Goal: Obtain resource: Download file/media

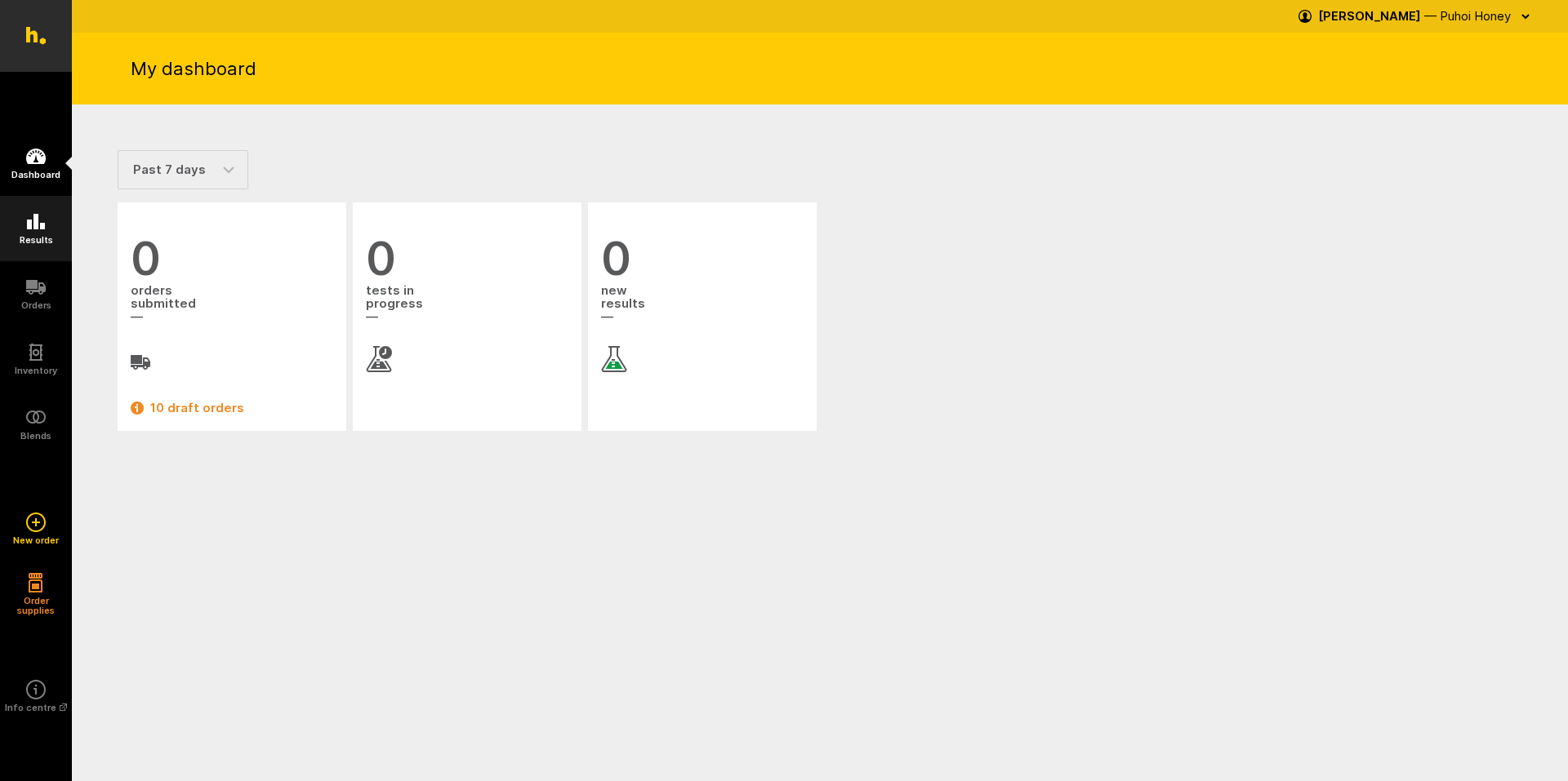
click at [32, 223] on icon at bounding box center [35, 221] width 18 height 15
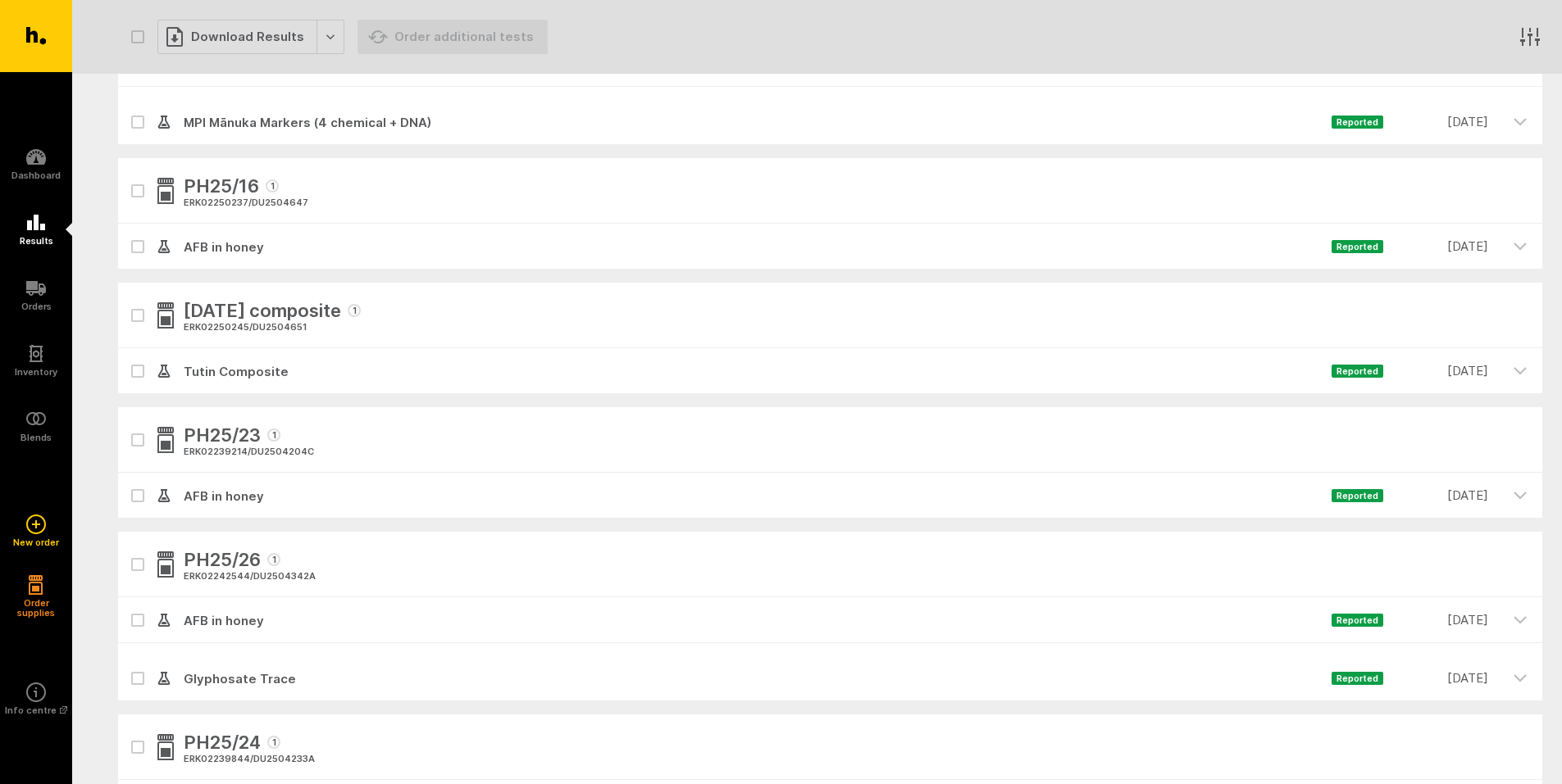
scroll to position [983, 0]
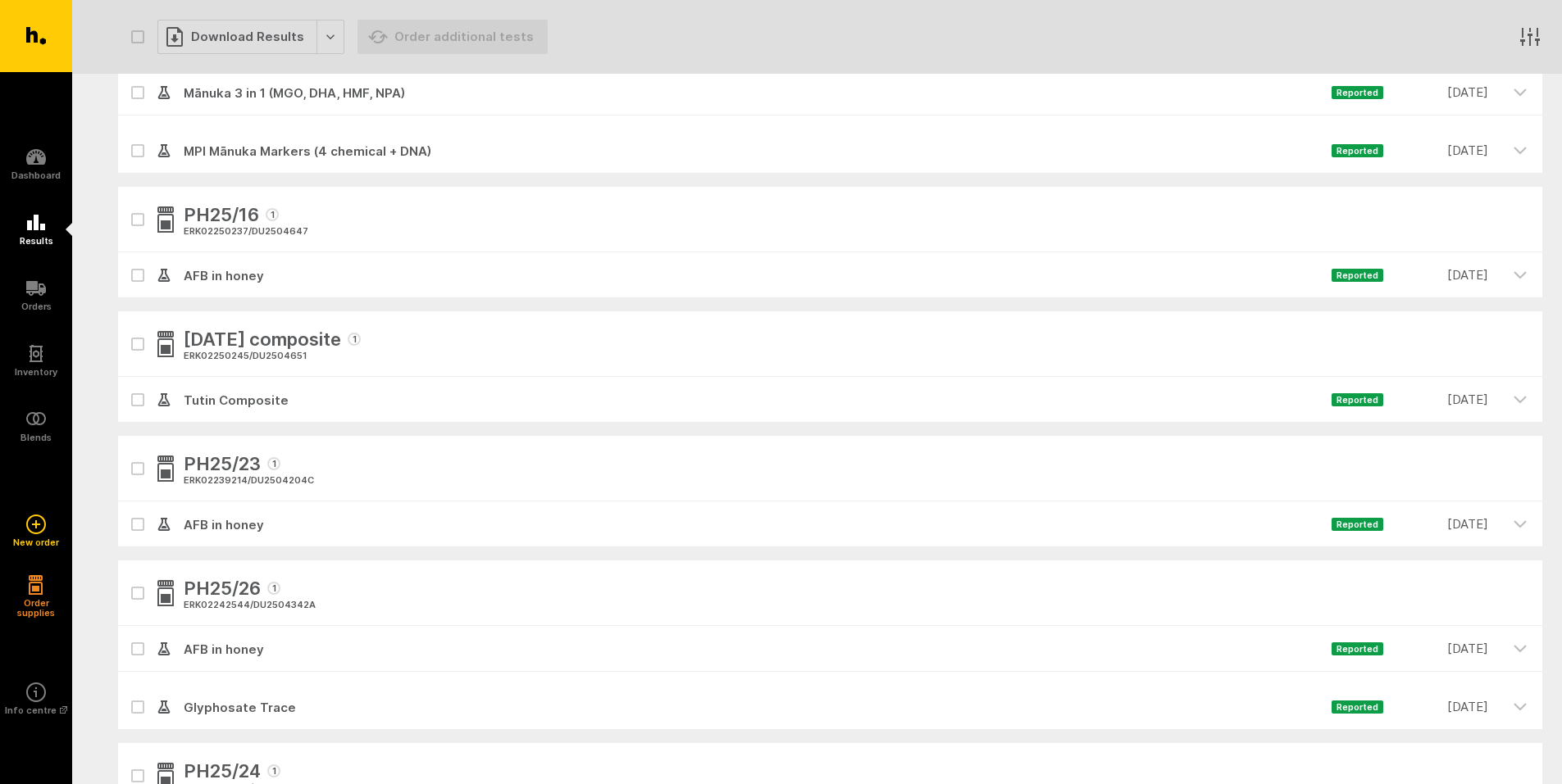
click at [1521, 271] on icon "button" at bounding box center [1519, 274] width 14 height 14
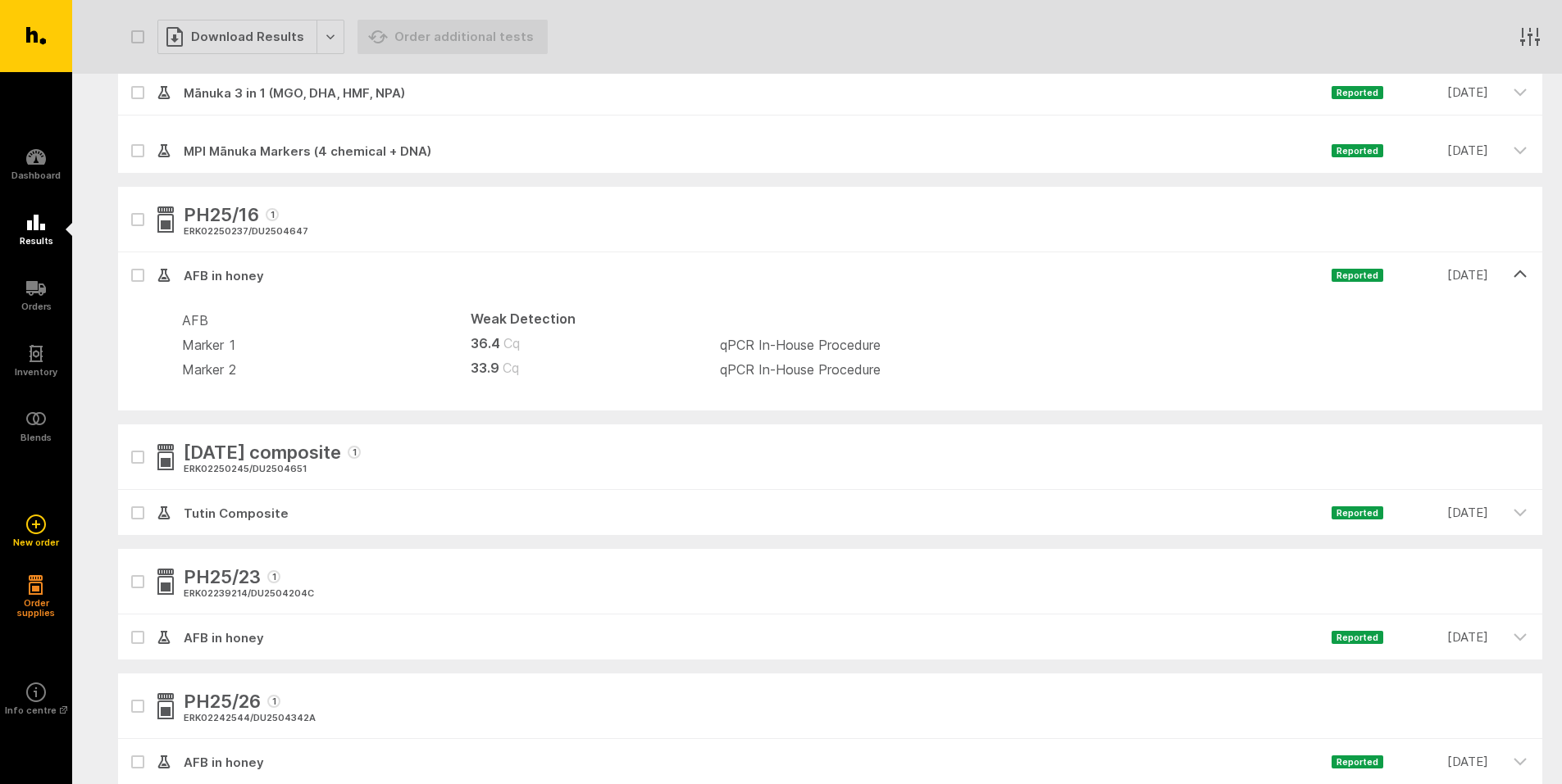
click at [136, 223] on icon "button" at bounding box center [137, 220] width 10 height 8
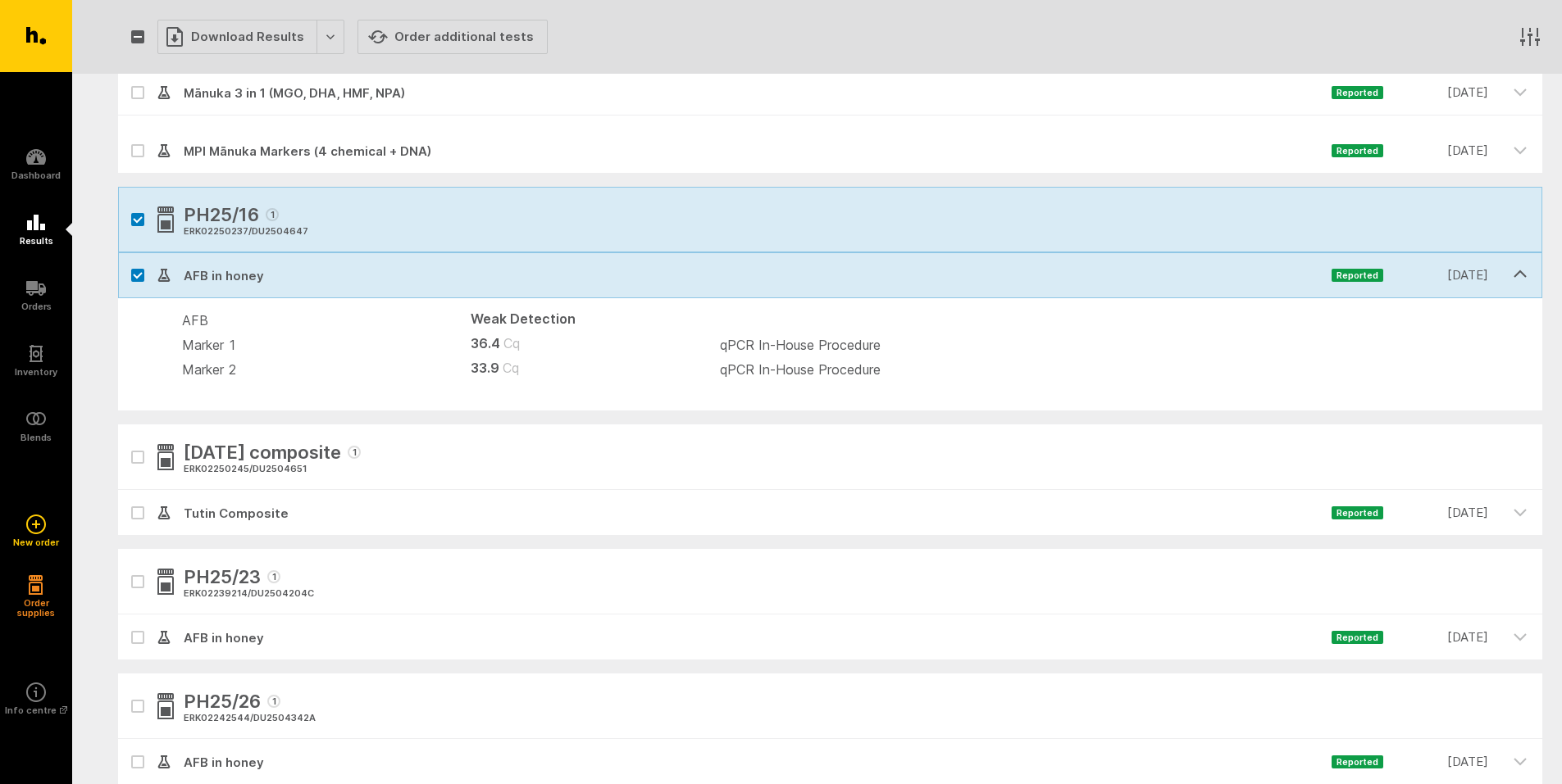
click at [330, 44] on div "Download Results" at bounding box center [251, 37] width 187 height 34
click at [286, 68] on button "Generate Custom Report" at bounding box center [262, 71] width 210 height 33
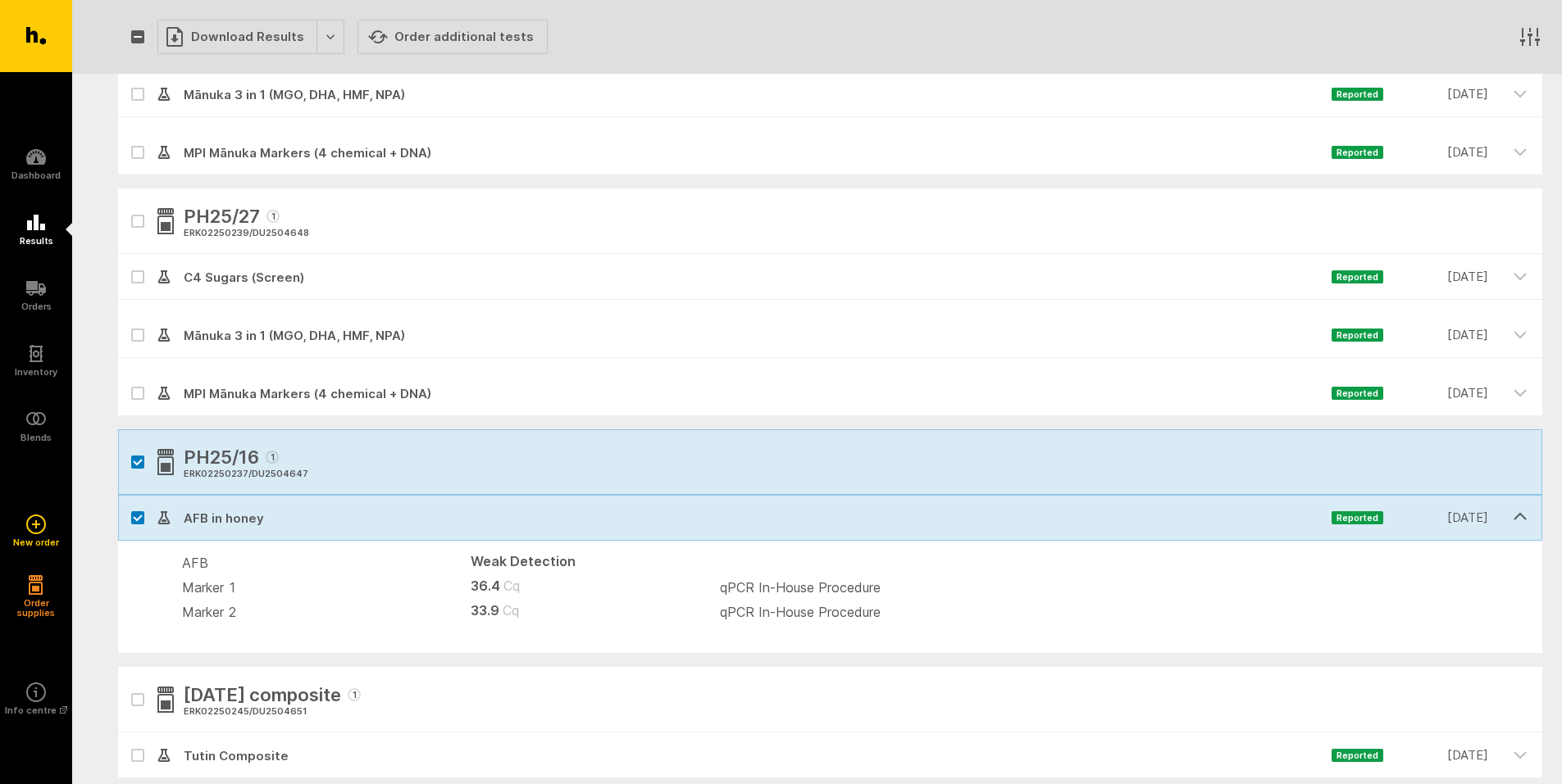
scroll to position [655, 0]
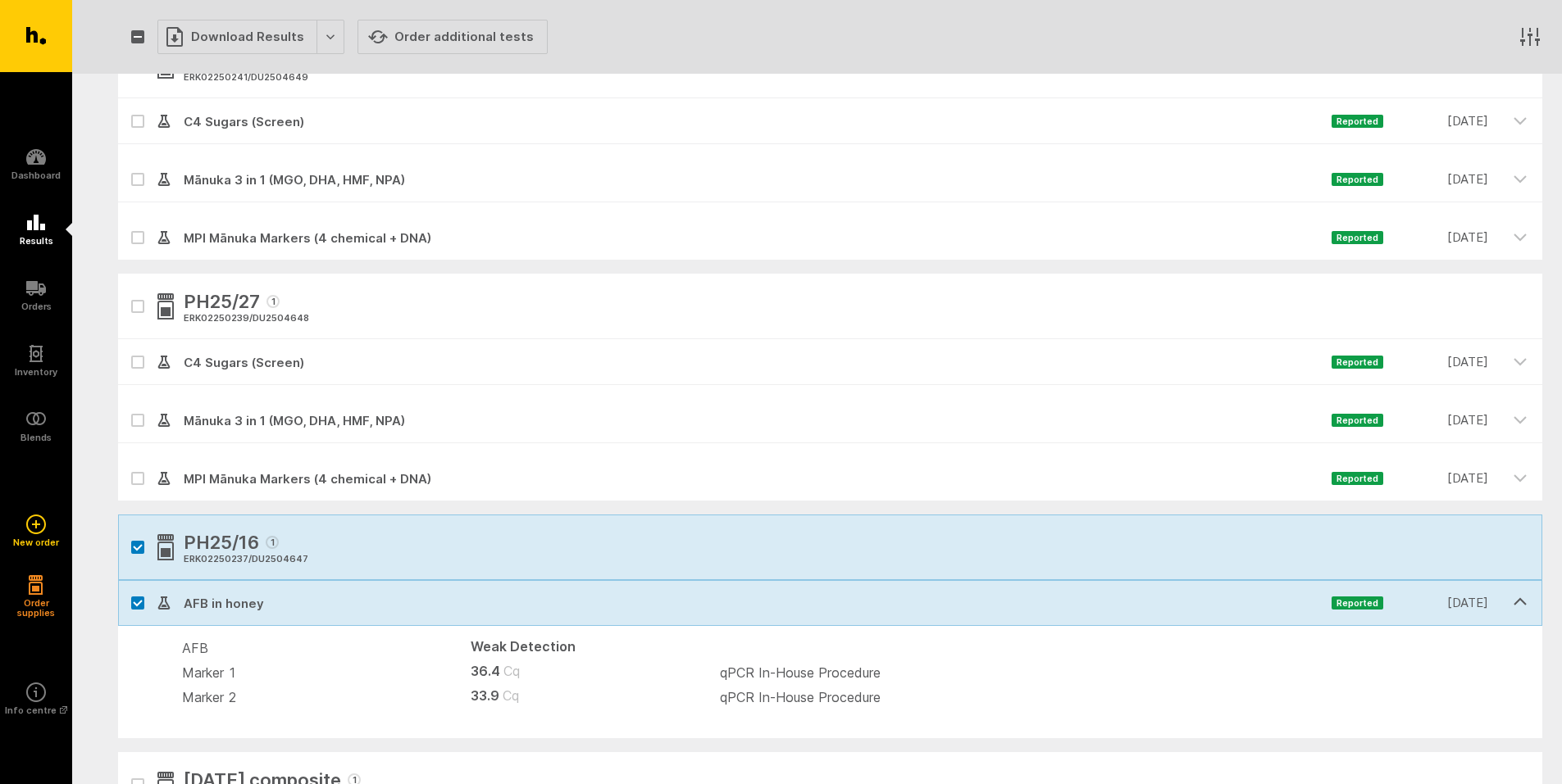
click at [133, 550] on icon "button" at bounding box center [137, 548] width 10 height 8
checkbox input "false"
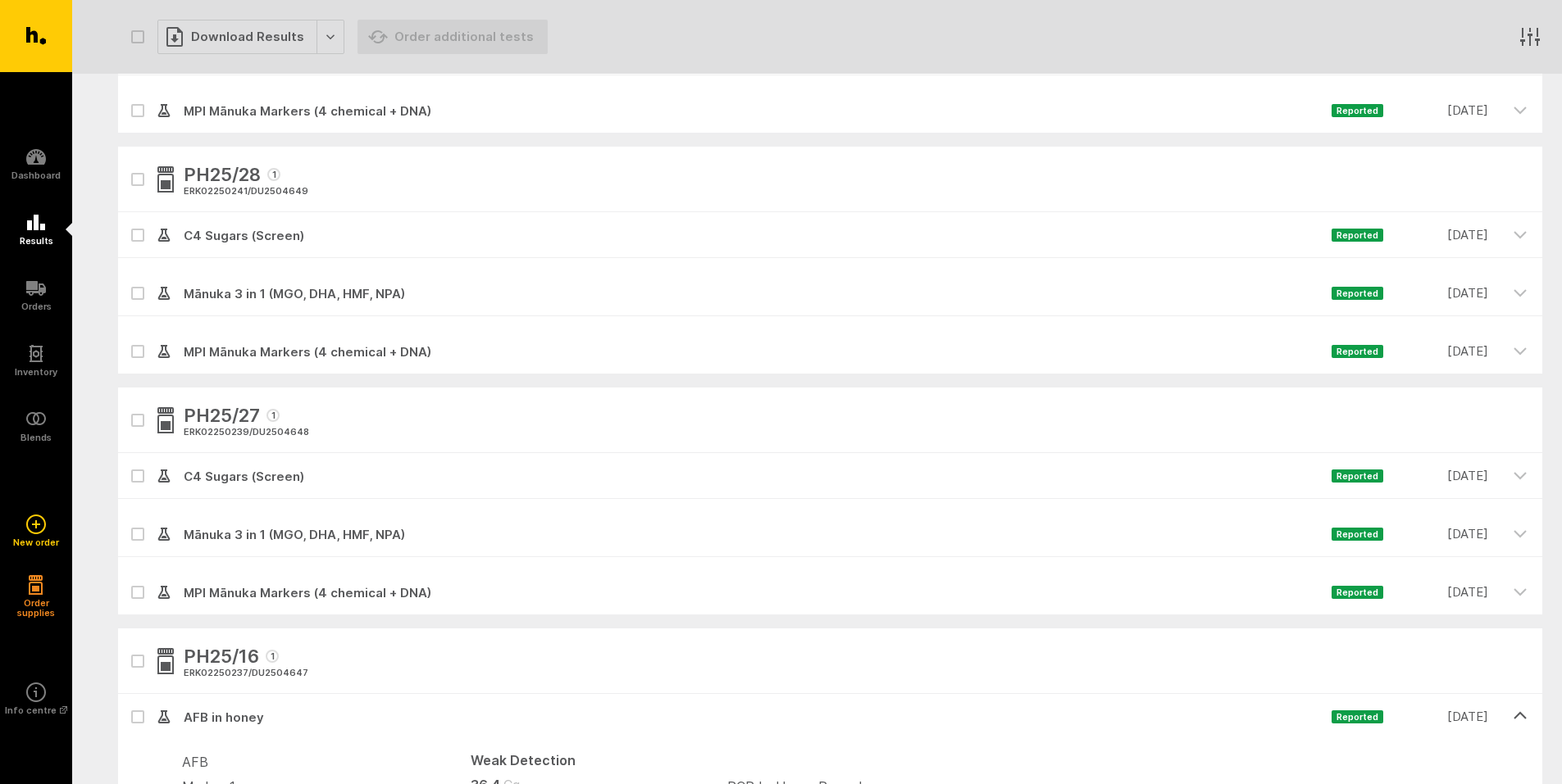
scroll to position [246, 0]
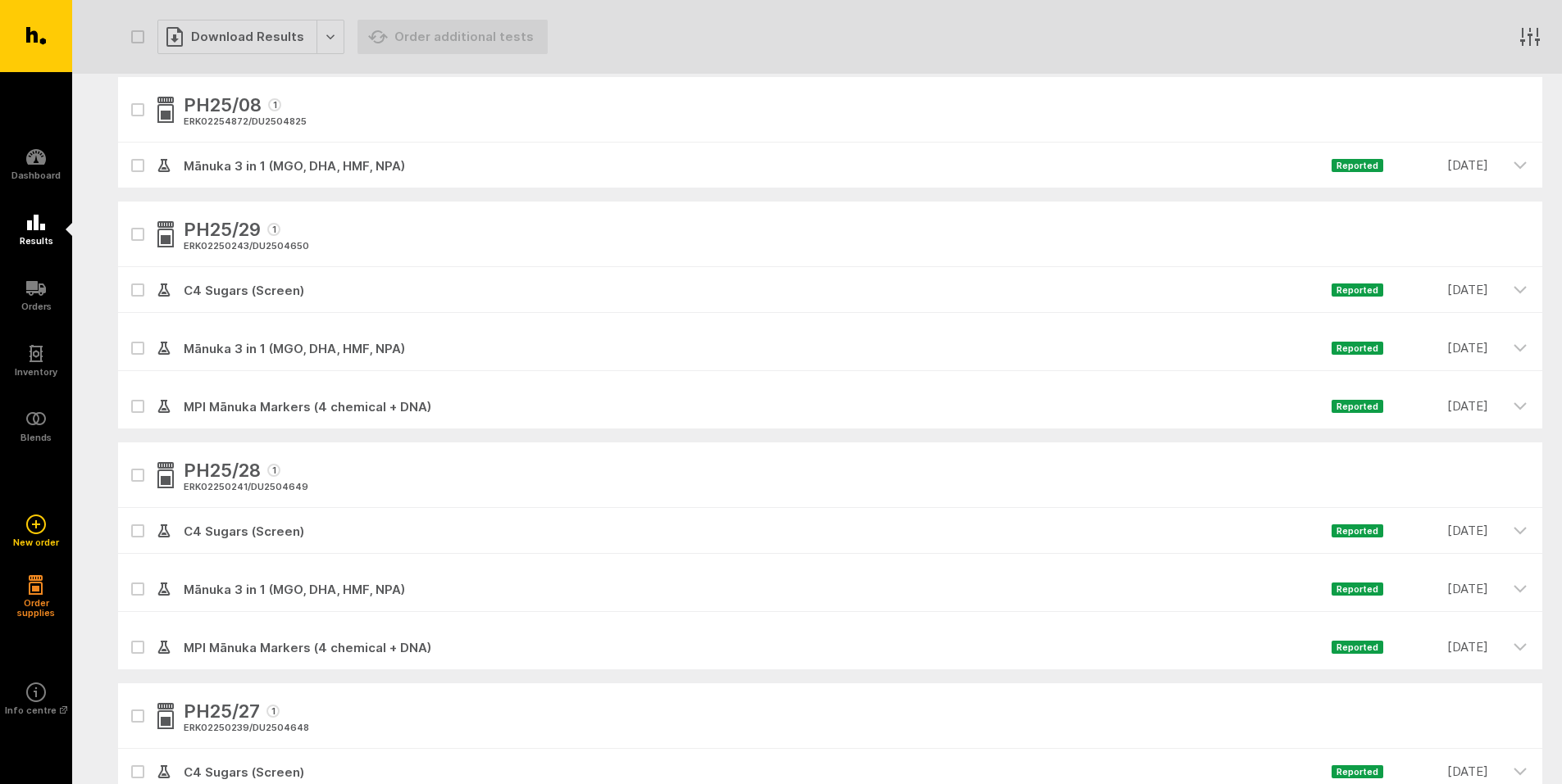
click at [137, 231] on icon "button" at bounding box center [137, 235] width 10 height 8
checkbox input "true"
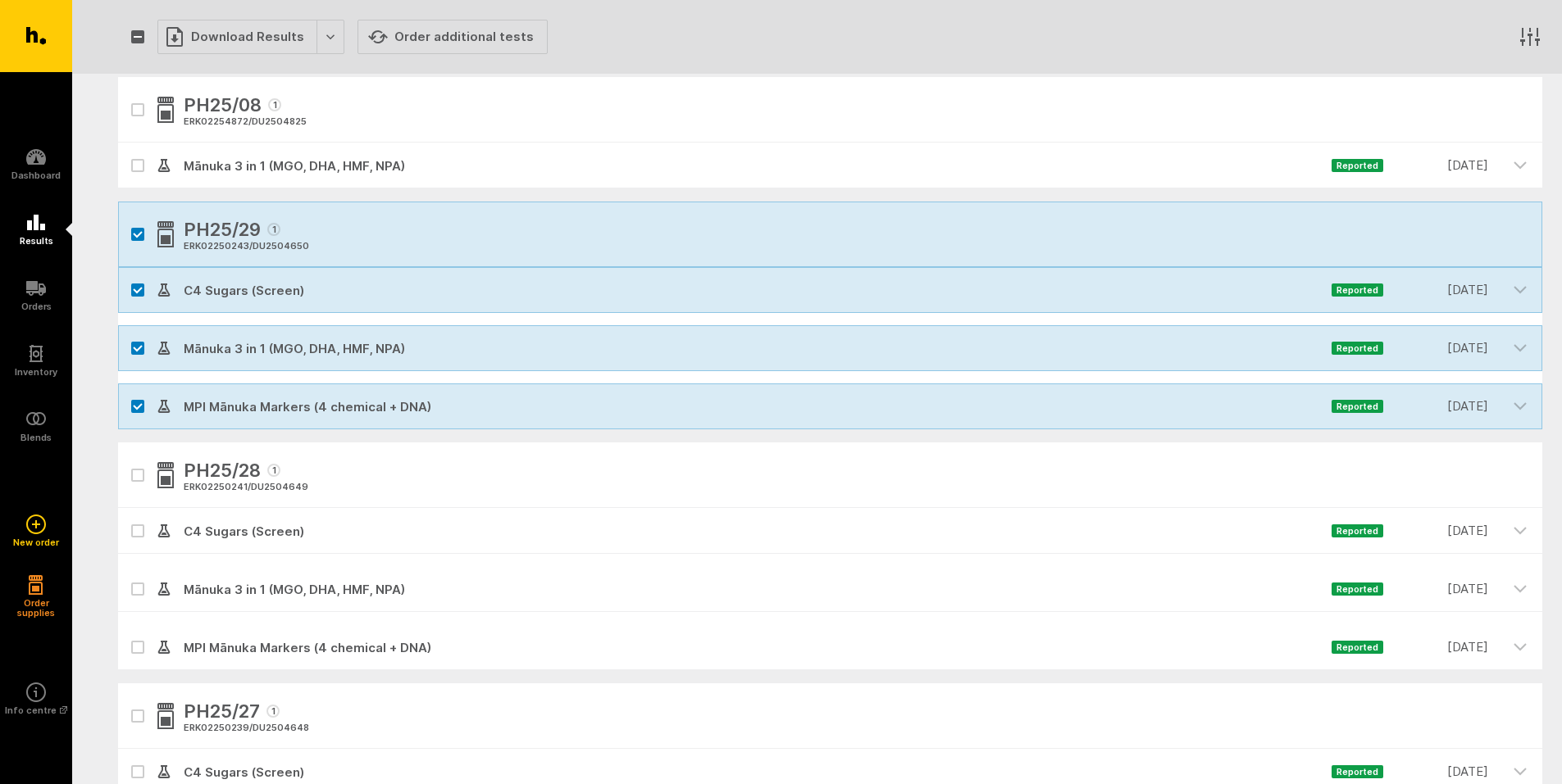
click at [326, 38] on div "Download Results" at bounding box center [251, 37] width 187 height 34
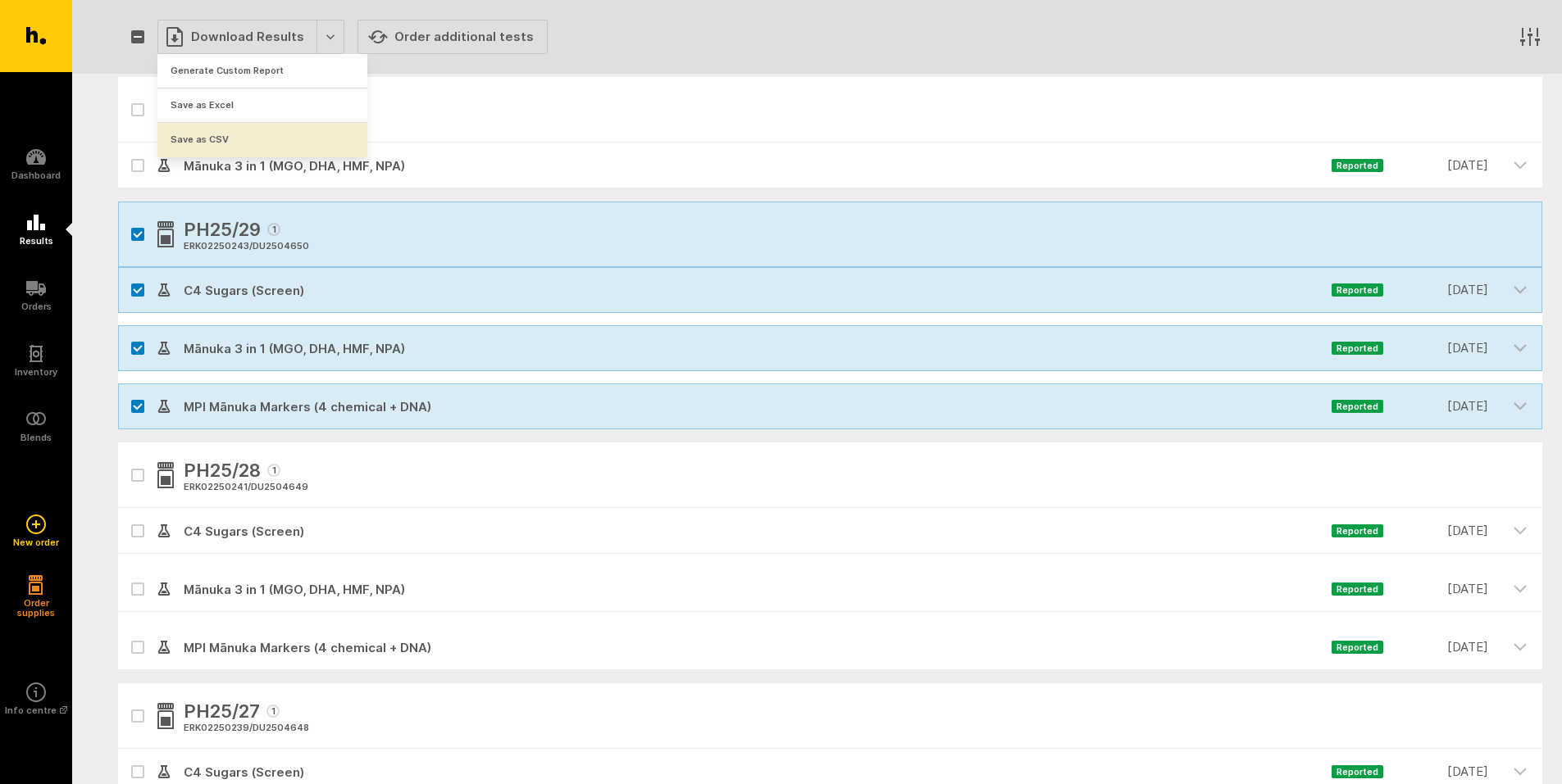
click at [236, 140] on button "Save as CSV" at bounding box center [262, 140] width 210 height 34
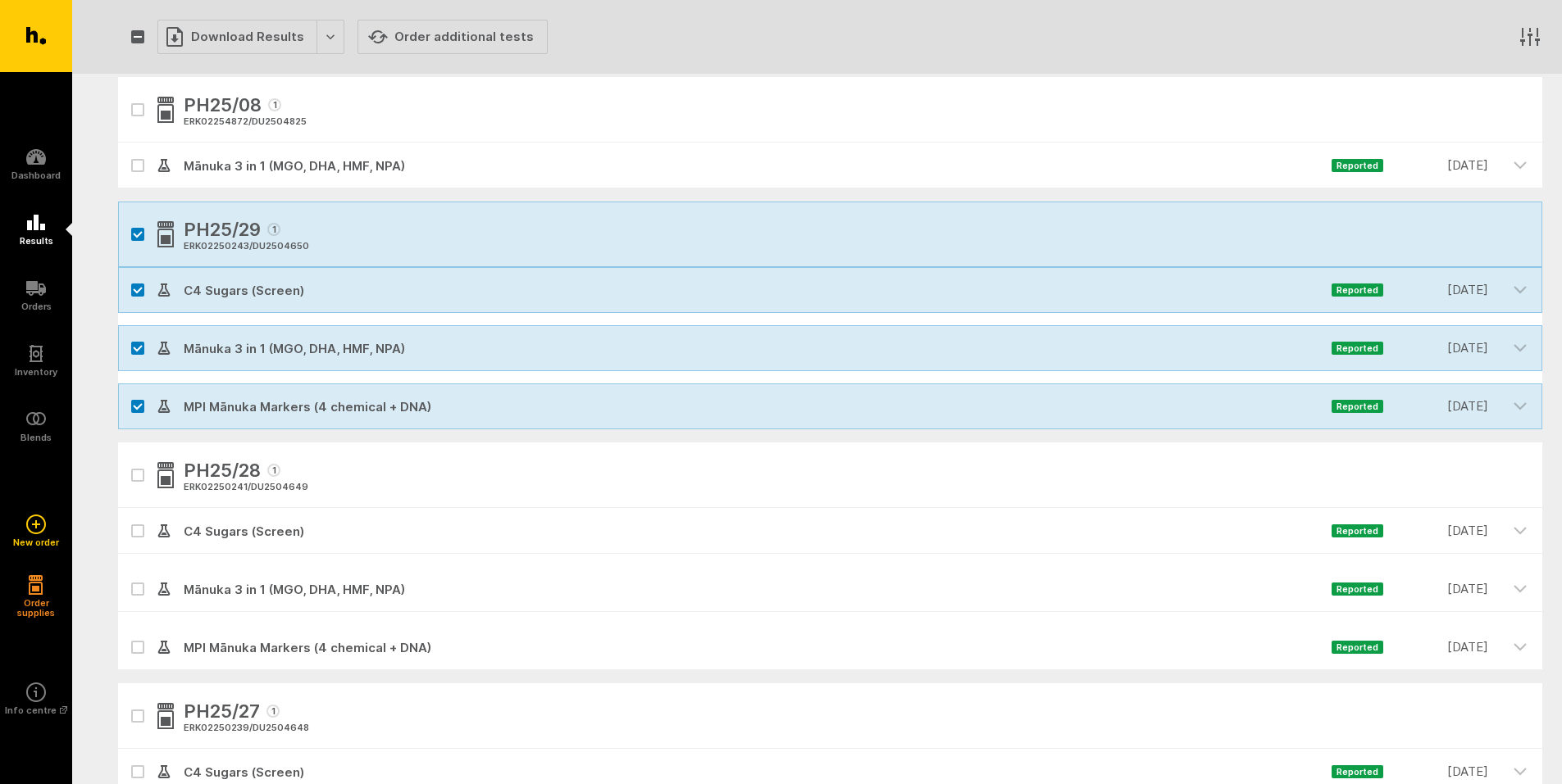
click at [319, 34] on div "Download Results" at bounding box center [251, 37] width 187 height 34
click at [294, 72] on button "Generate Custom Report" at bounding box center [262, 71] width 210 height 33
click at [138, 231] on icon "button" at bounding box center [137, 235] width 10 height 8
checkbox input "false"
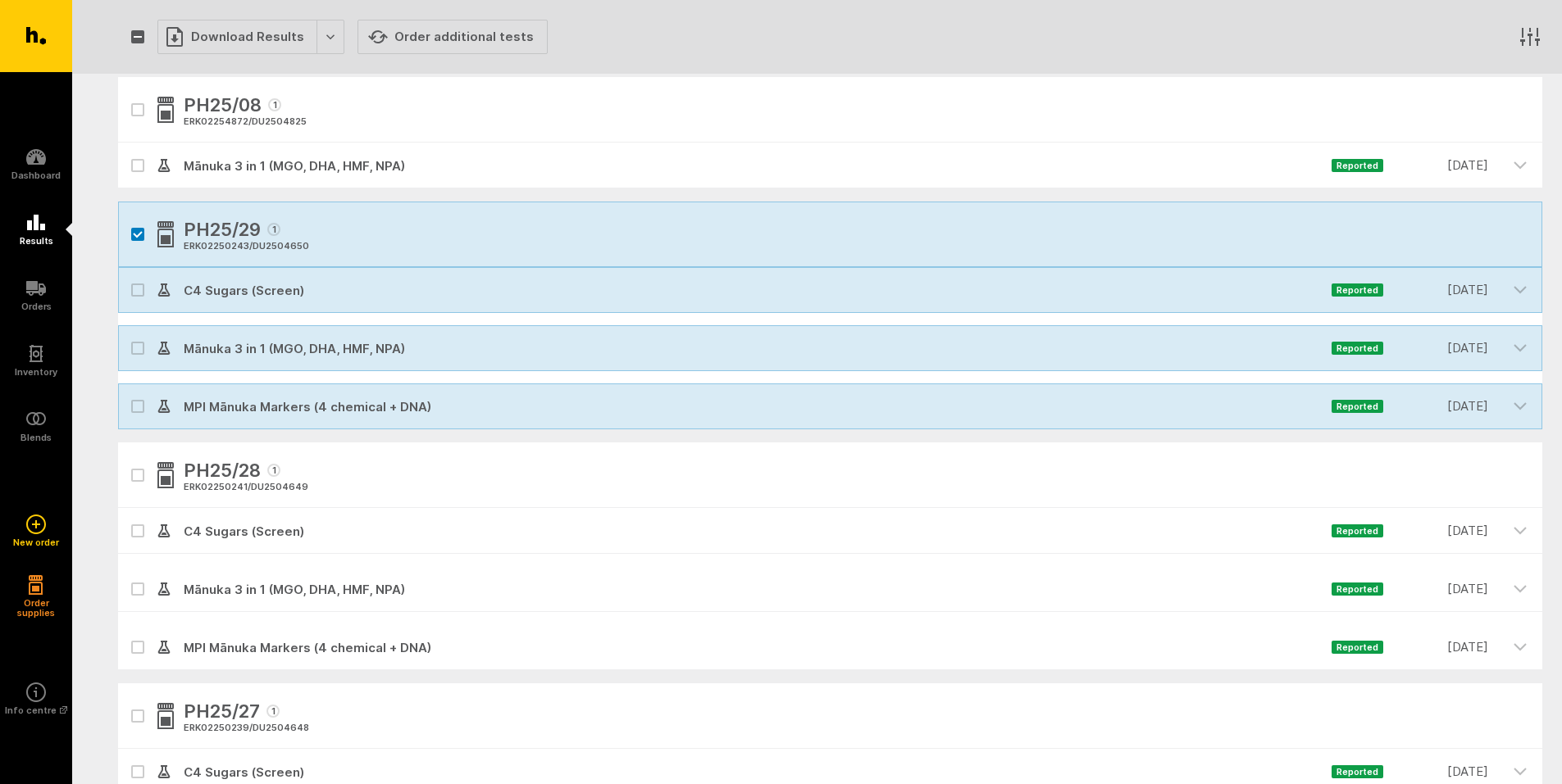
checkbox input "false"
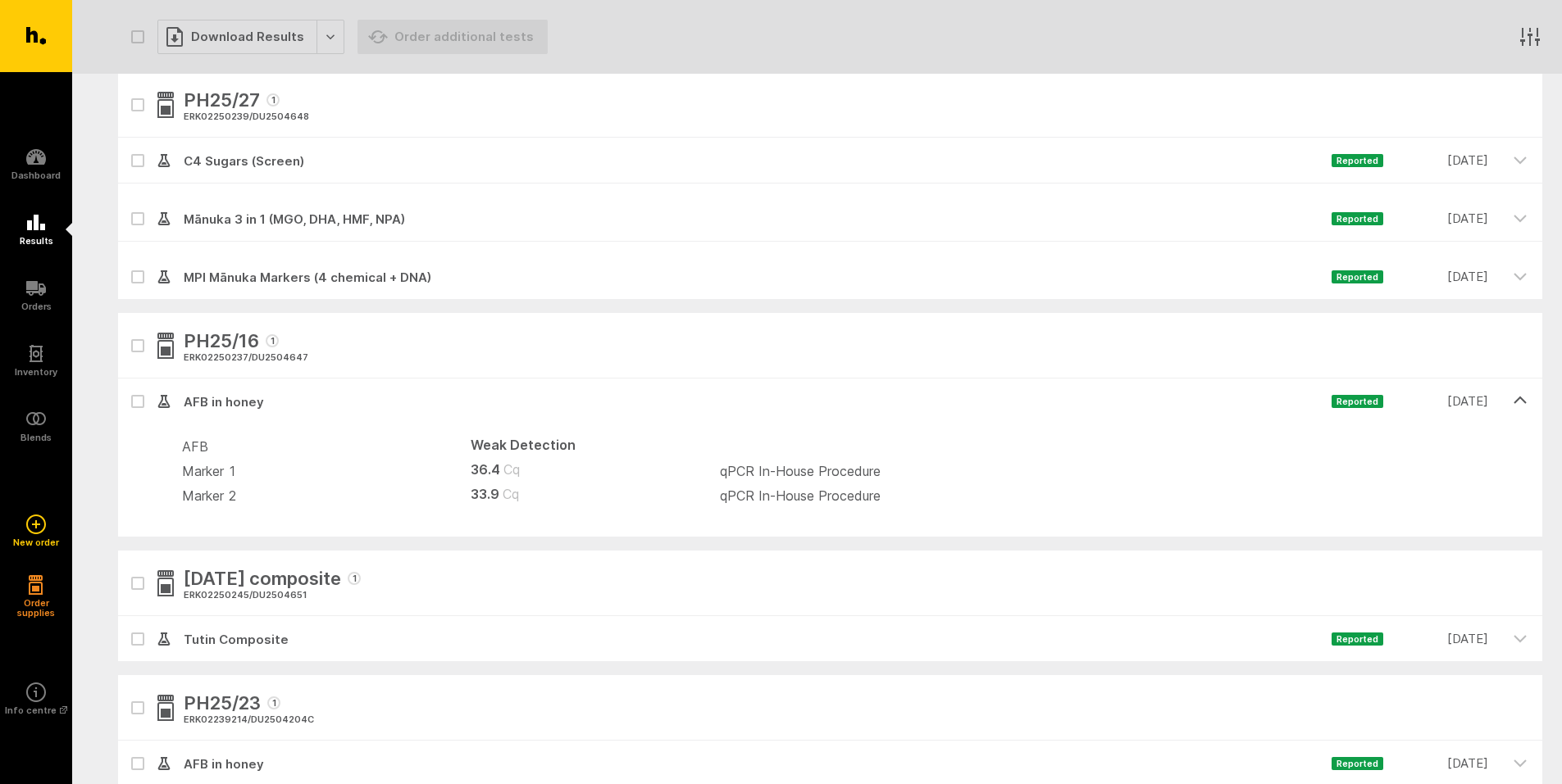
scroll to position [1065, 0]
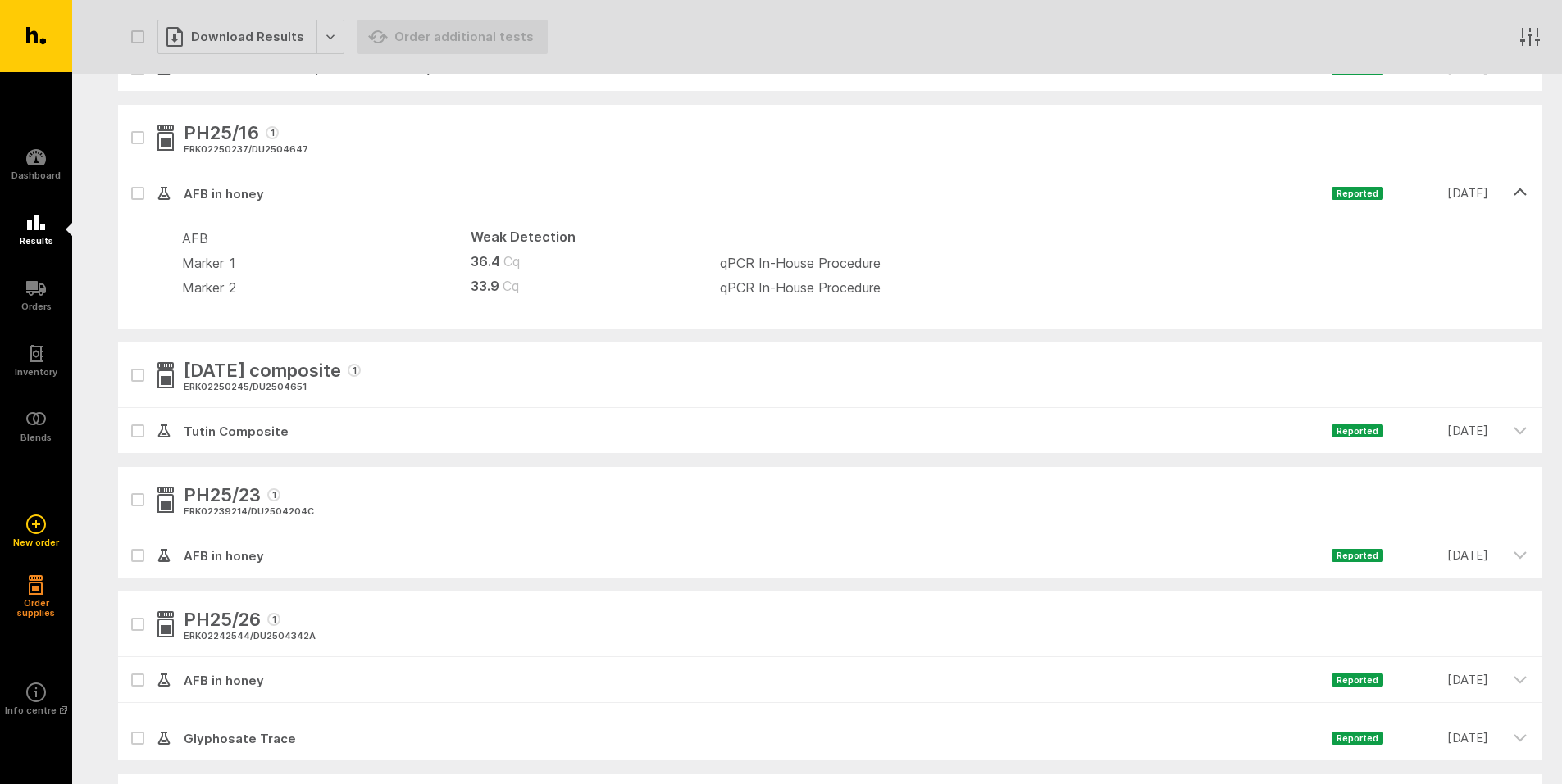
click at [137, 129] on div "PH25/16 1 ERK02250237 / DU2504647" at bounding box center [830, 137] width 1425 height 66
click at [133, 135] on icon "button" at bounding box center [137, 138] width 10 height 8
checkbox input "true"
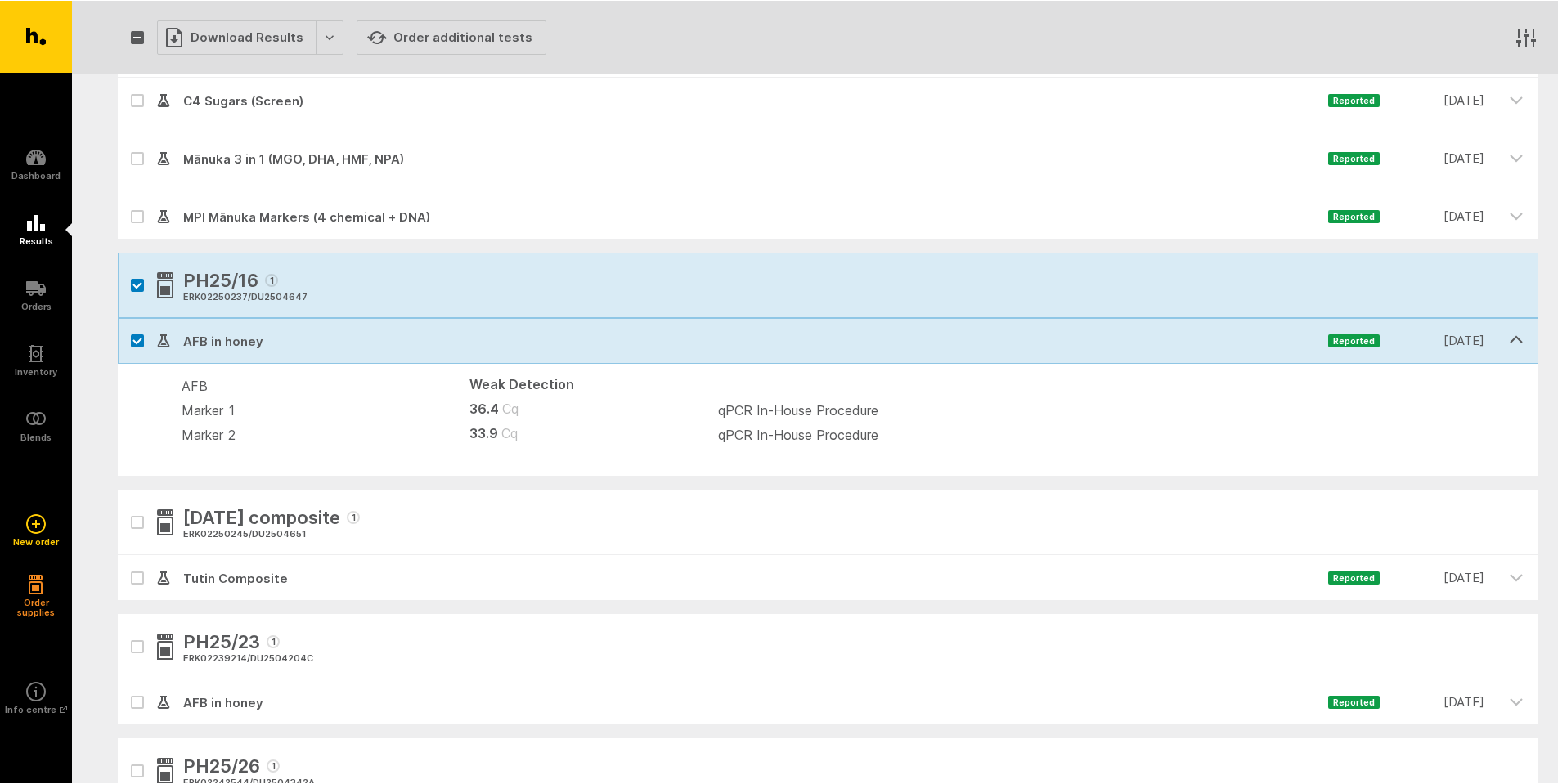
scroll to position [899, 0]
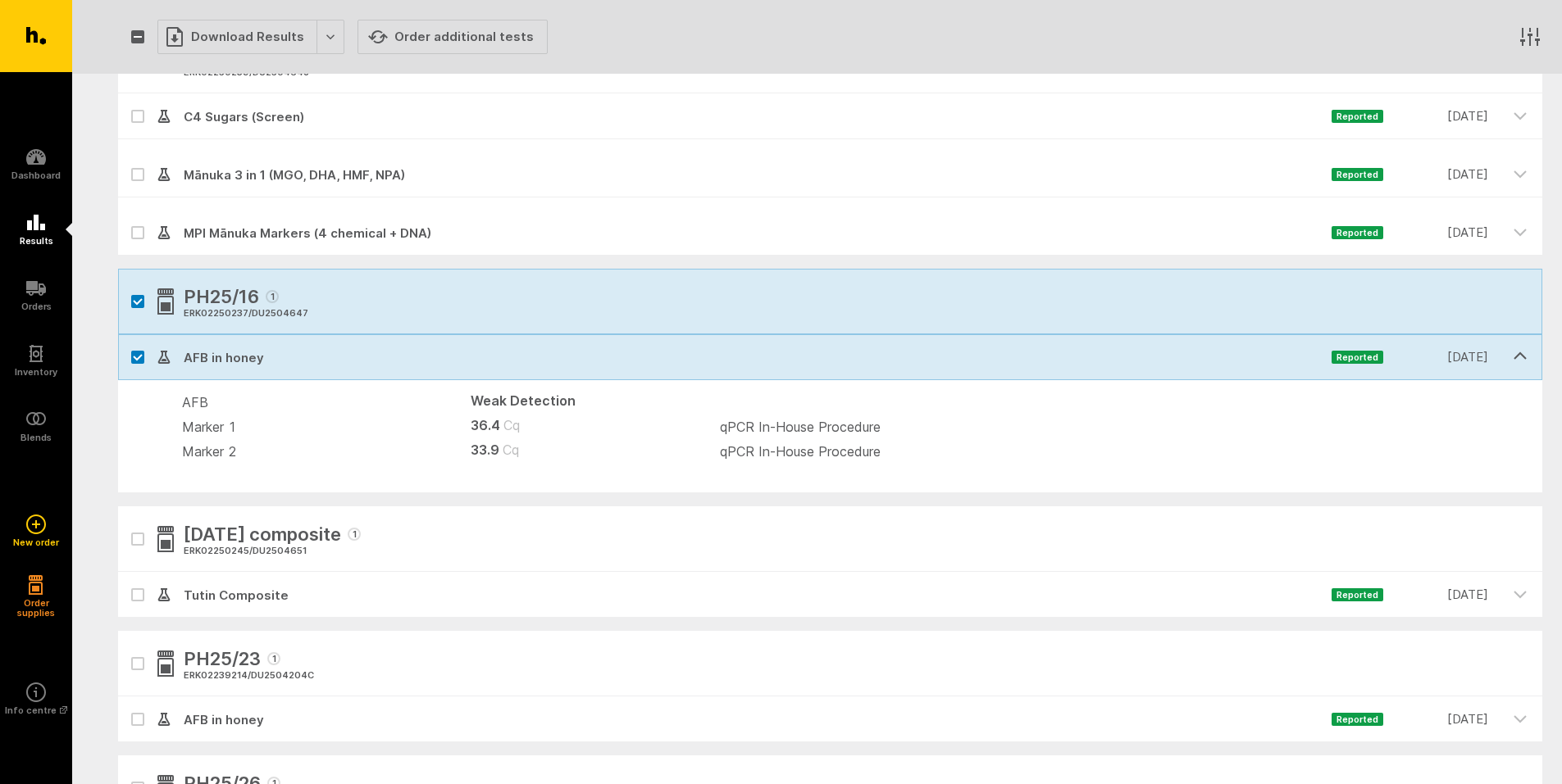
click at [323, 34] on div "Download Results" at bounding box center [251, 37] width 187 height 34
click at [647, 45] on div at bounding box center [1045, 37] width 994 height 59
click at [319, 36] on div "Download Results" at bounding box center [251, 37] width 187 height 34
click at [269, 72] on button "Generate Custom Report" at bounding box center [262, 71] width 210 height 33
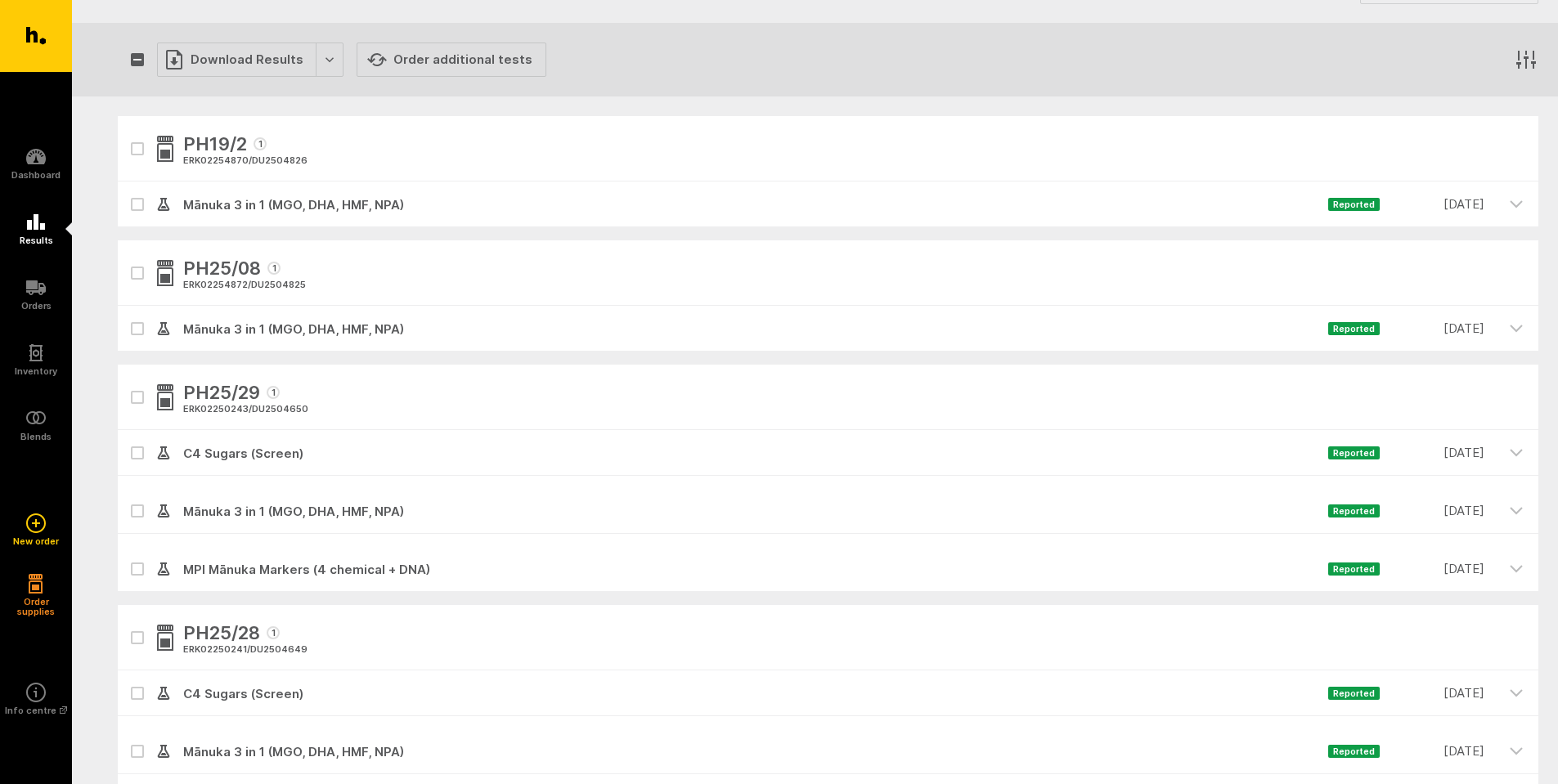
scroll to position [0, 0]
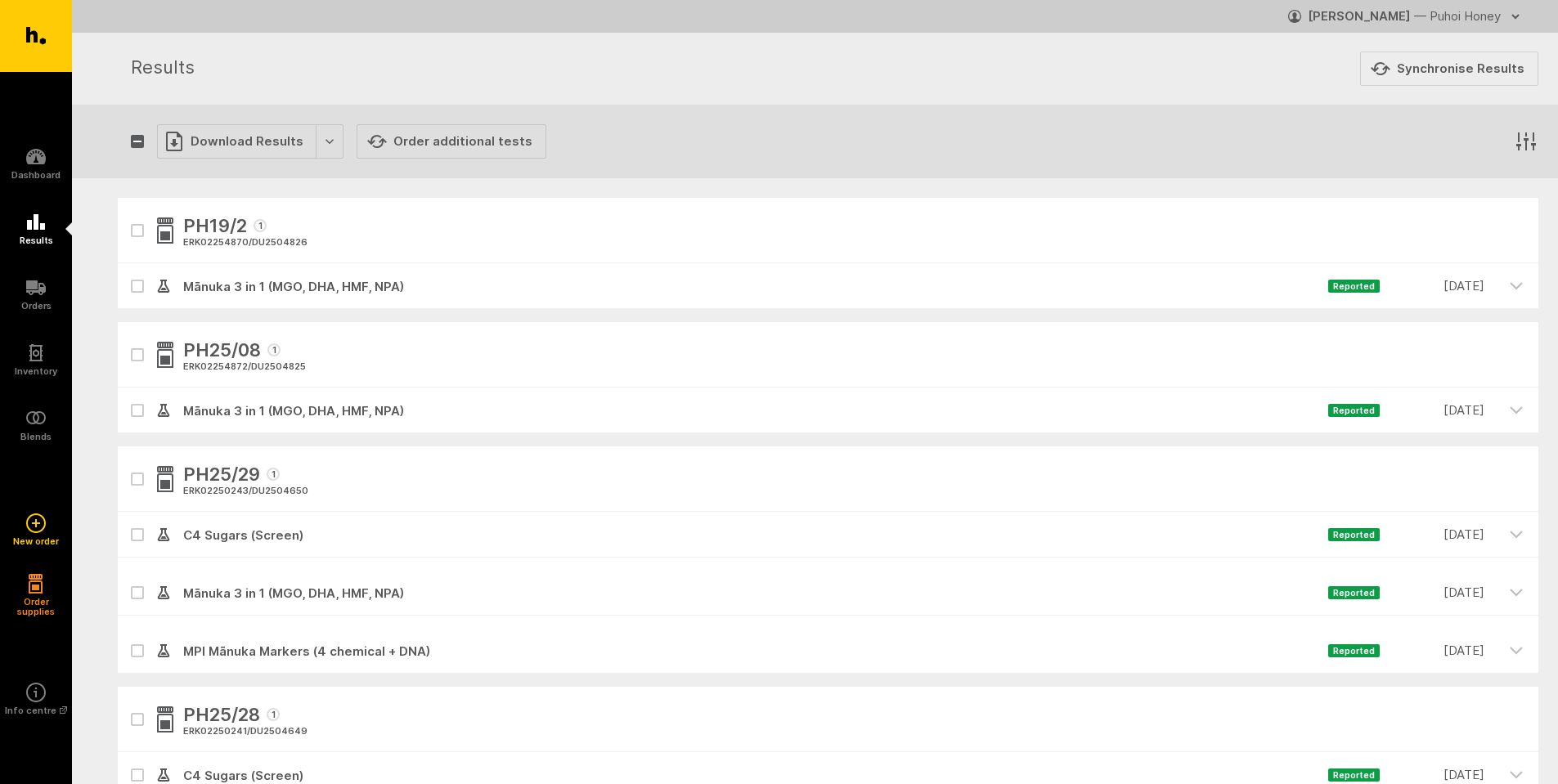
click at [1514, 18] on icon "button" at bounding box center [1515, 16] width 13 height 13
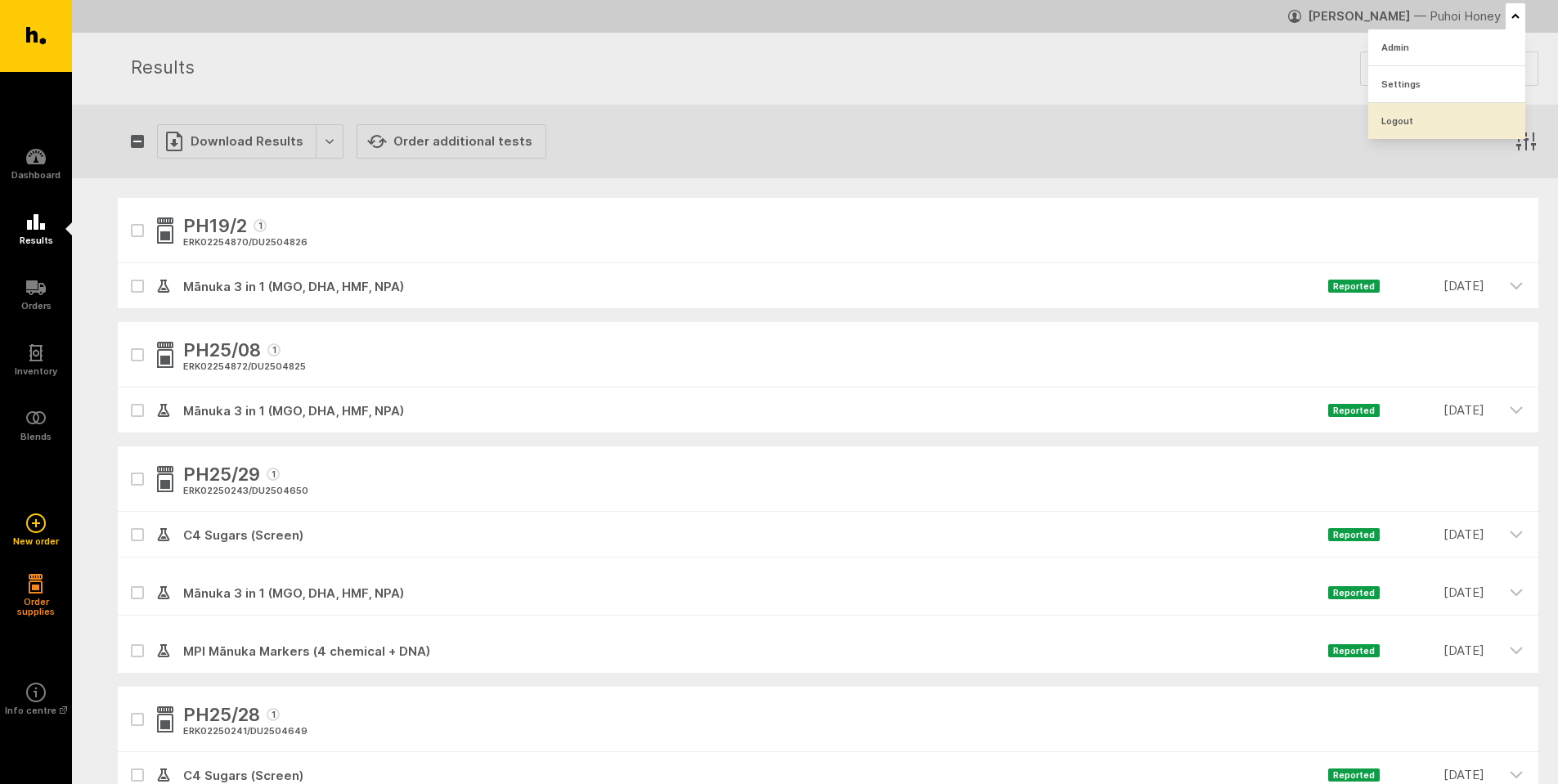
click at [1390, 125] on link "Logout" at bounding box center [1447, 121] width 157 height 36
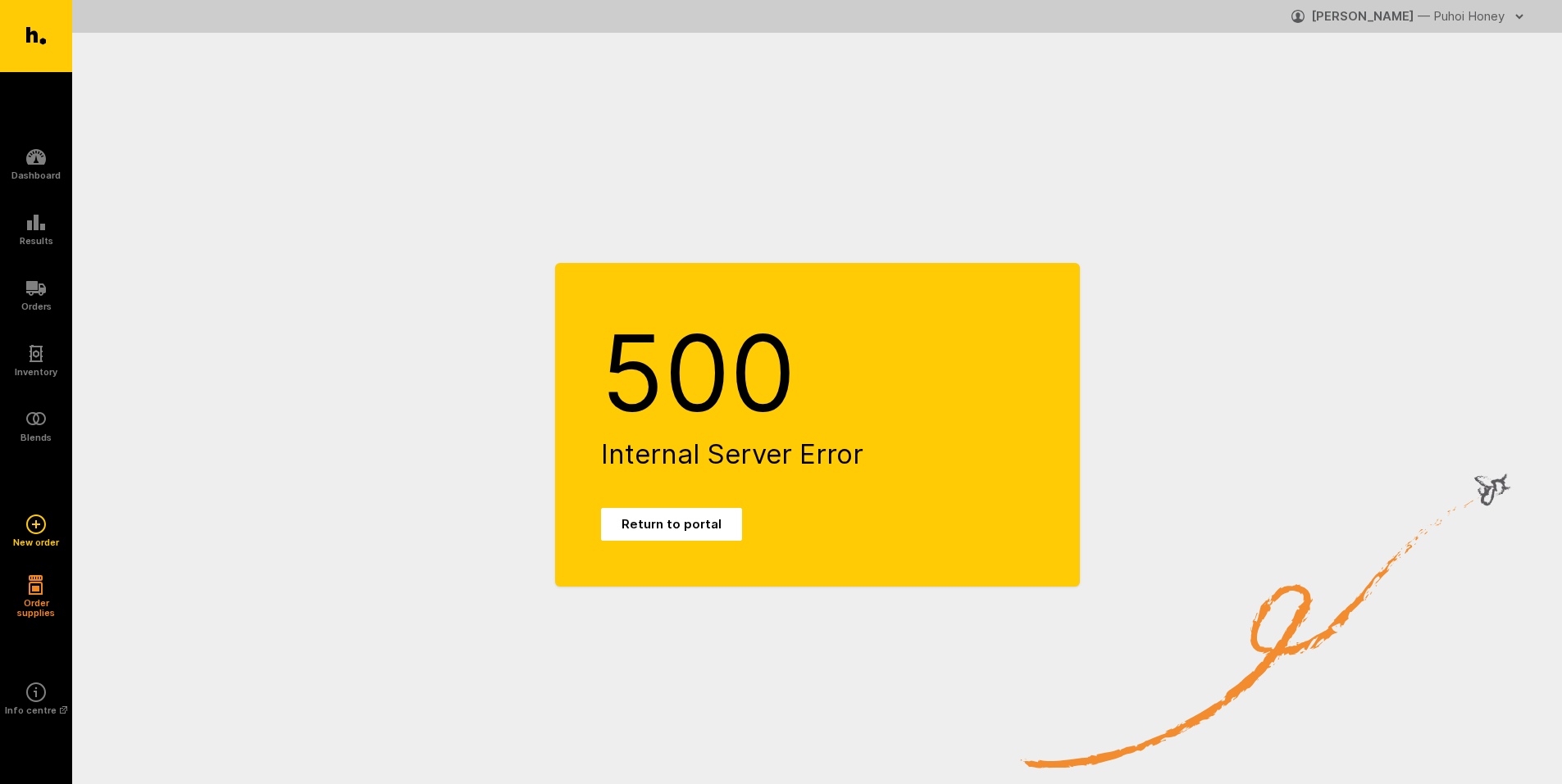
scroll to position [32, 0]
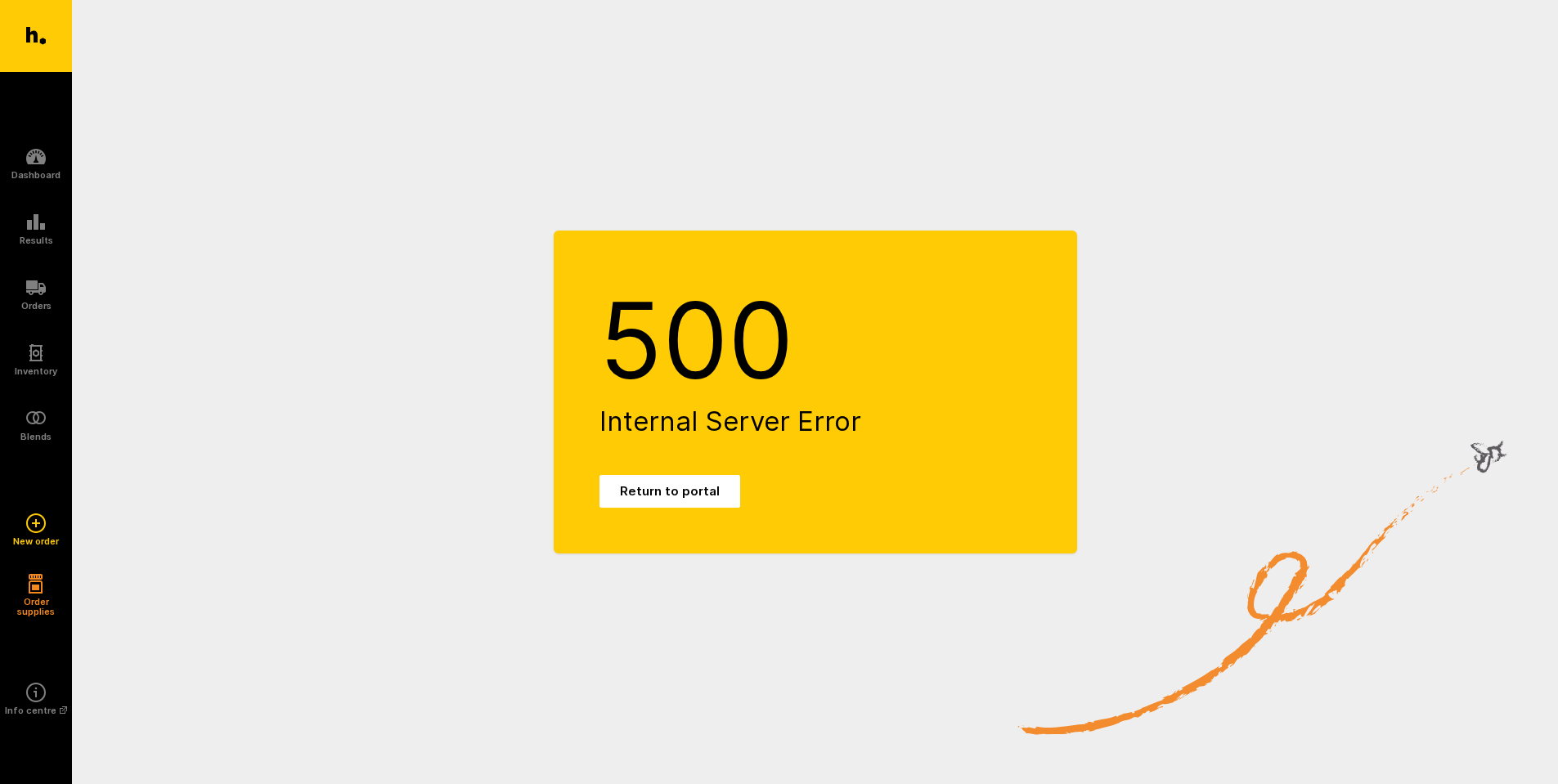
click at [626, 318] on h1 "500" at bounding box center [816, 341] width 432 height 130
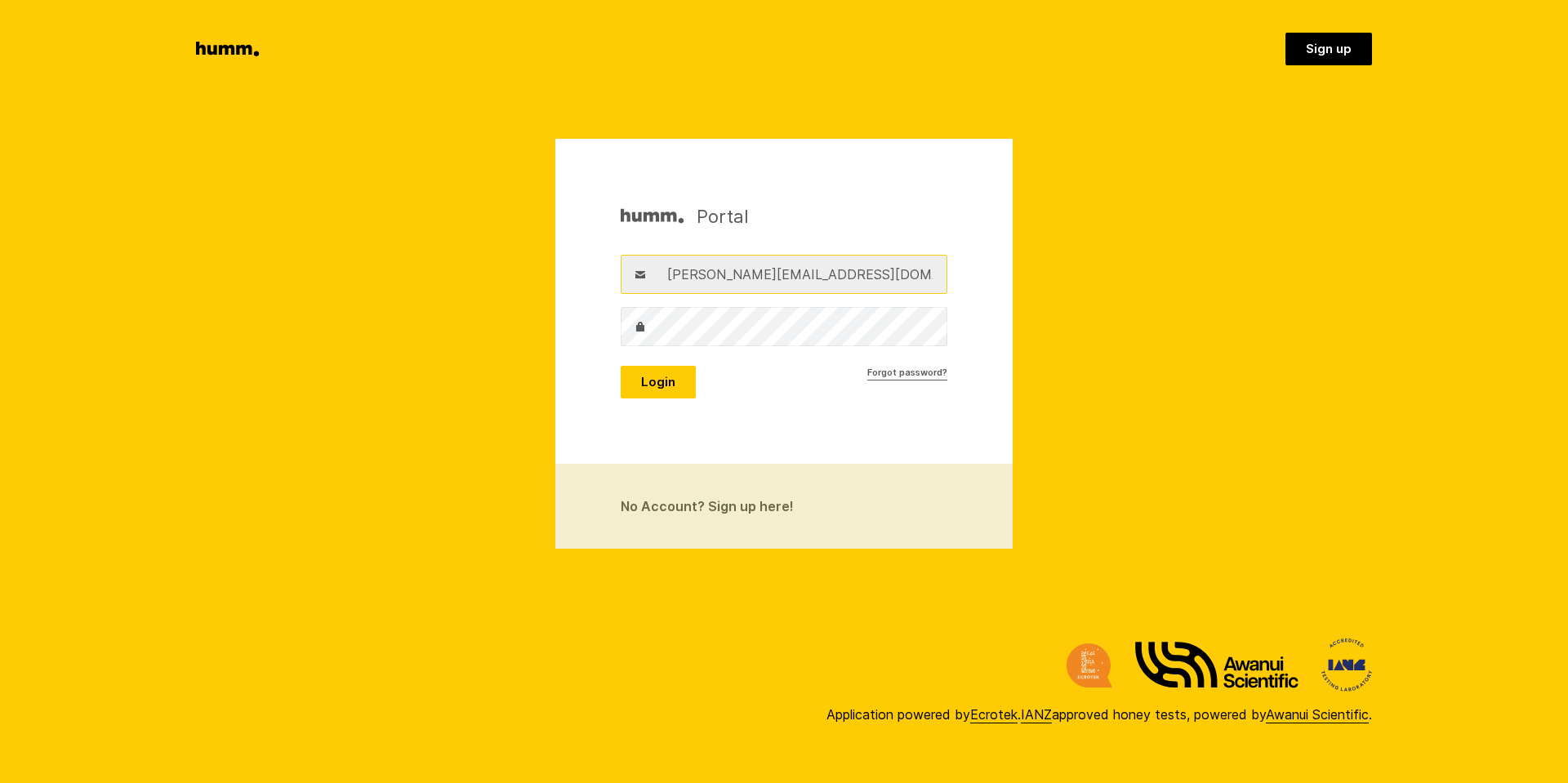
drag, startPoint x: 788, startPoint y: 274, endPoint x: 530, endPoint y: 272, distance: 258.0
click at [530, 272] on section "Portal Username adam@ecrotek.co.nz Password Login Forgot password? No Account? …" at bounding box center [784, 343] width 1568 height 410
type input "taylor@ecrotek.co.nz"
click at [401, 333] on section "Portal Username taylor@ecrotek.co.nz Password Login Forgot password? No Account…" at bounding box center [784, 343] width 1568 height 410
click at [636, 389] on button "Login" at bounding box center [658, 382] width 75 height 32
